Goal: Transaction & Acquisition: Purchase product/service

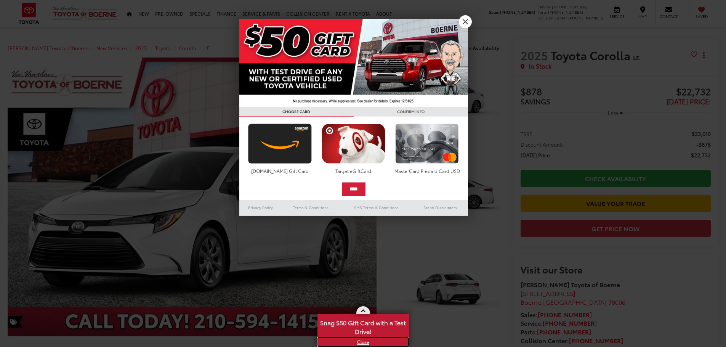
click at [359, 342] on link "X" at bounding box center [363, 342] width 90 height 8
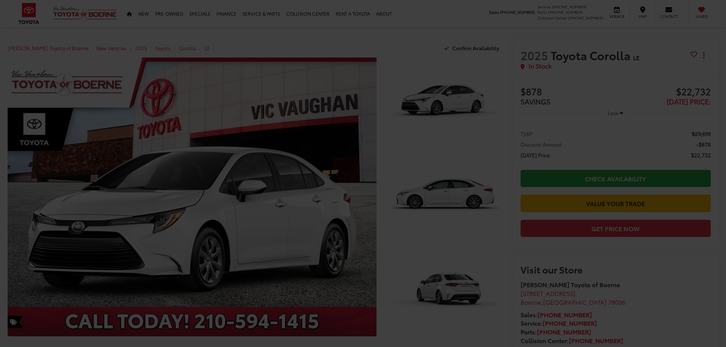
click at [447, 155] on div at bounding box center [363, 173] width 726 height 347
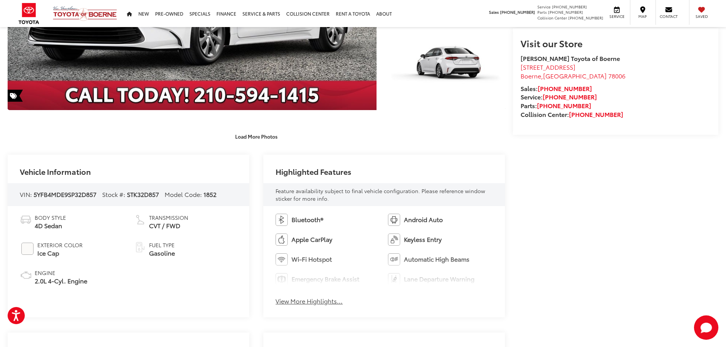
scroll to position [229, 0]
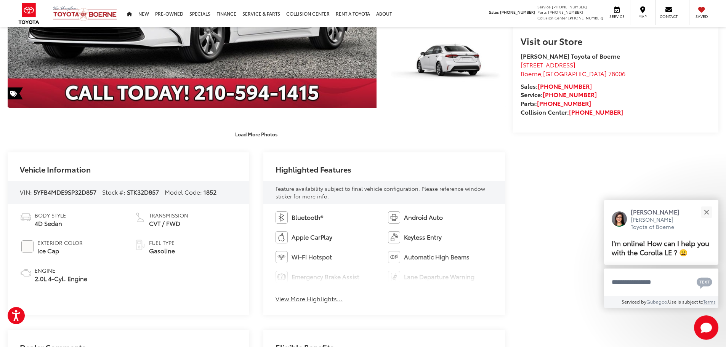
click at [70, 192] on span "5YFB4MDE9SP32D857" at bounding box center [65, 191] width 63 height 9
click at [72, 189] on span "5YFB4MDE9SP32D857" at bounding box center [65, 191] width 63 height 9
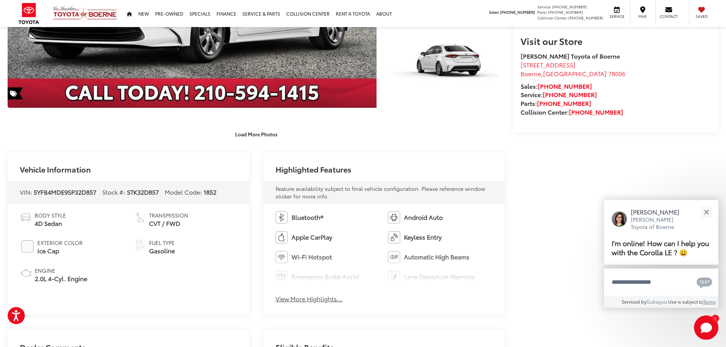
click at [71, 190] on span "5YFB4MDE9SP32D857" at bounding box center [65, 191] width 63 height 9
copy span "5YFB4MDE9SP32D857"
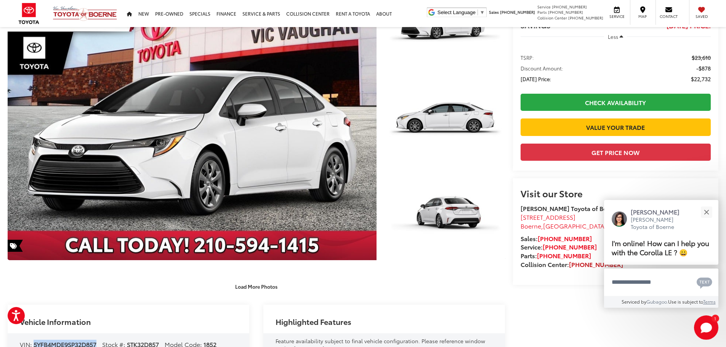
scroll to position [38, 0]
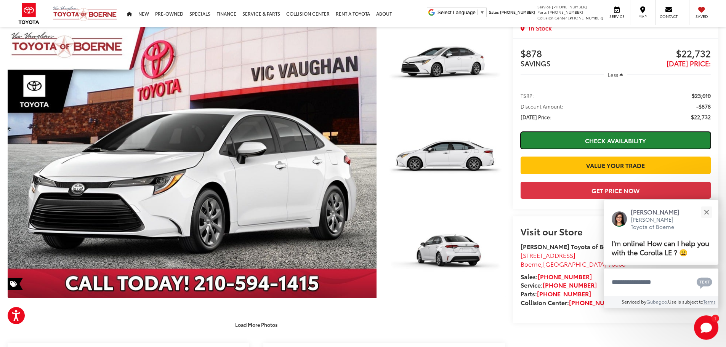
click at [621, 135] on link "Check Availability" at bounding box center [616, 140] width 190 height 17
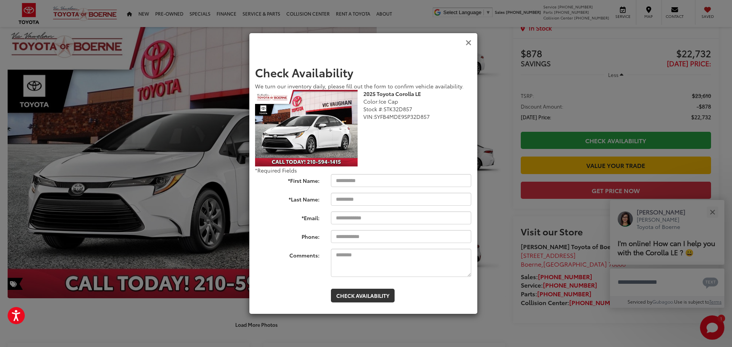
click at [465, 42] on icon "Close" at bounding box center [468, 43] width 6 height 8
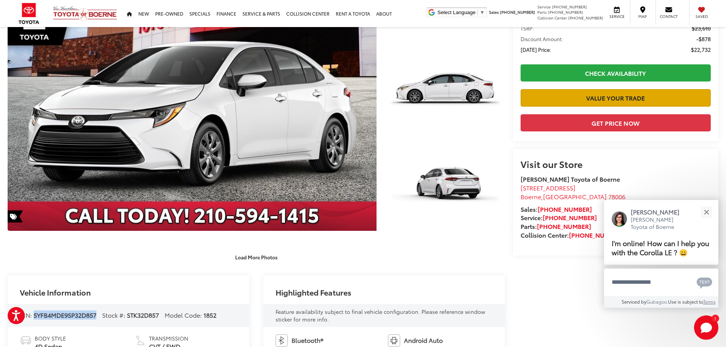
scroll to position [76, 0]
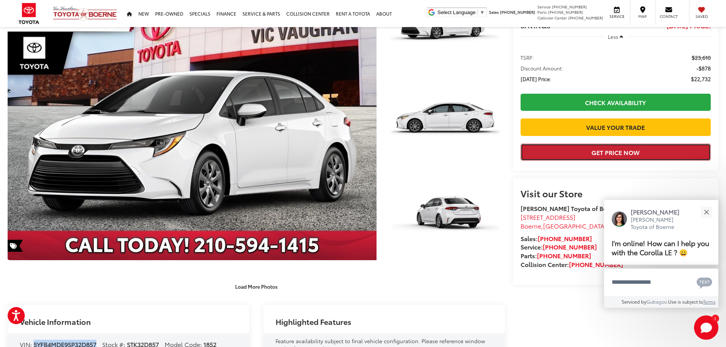
click at [586, 161] on button "Get Price Now" at bounding box center [616, 152] width 190 height 17
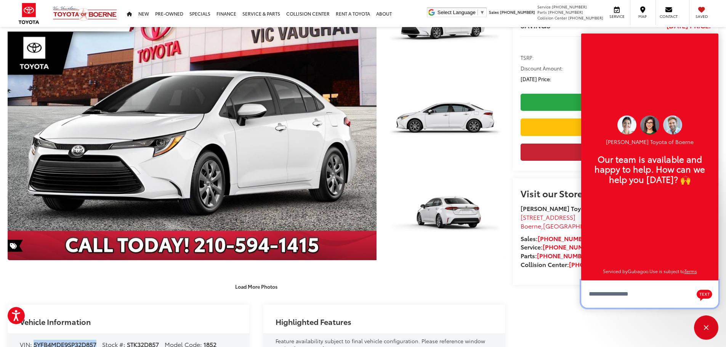
scroll to position [9, 0]
click at [709, 328] on div "Close" at bounding box center [706, 328] width 24 height 24
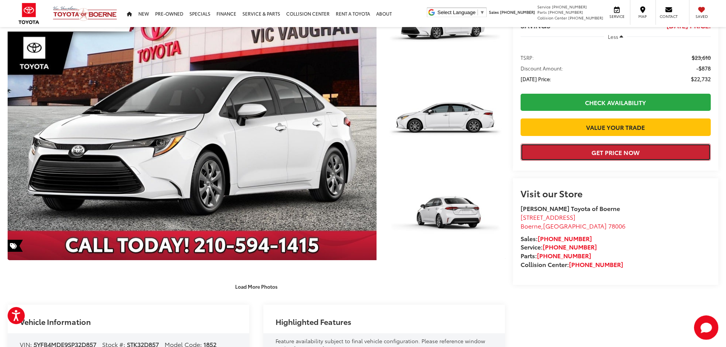
click at [607, 161] on button "Get Price Now" at bounding box center [616, 152] width 190 height 17
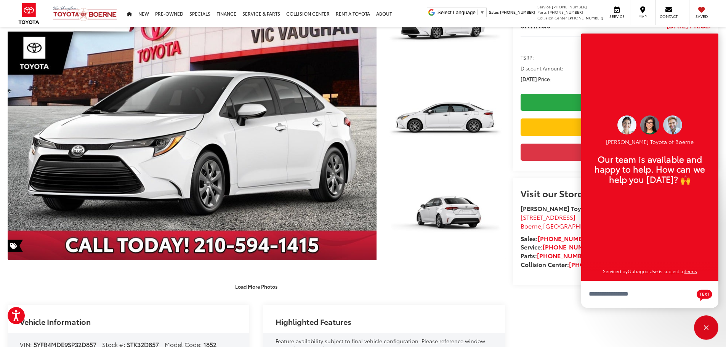
click at [430, 305] on div "Highlighted Features" at bounding box center [384, 319] width 242 height 28
click at [704, 333] on div "Close" at bounding box center [706, 328] width 24 height 24
